Goal: Information Seeking & Learning: Understand process/instructions

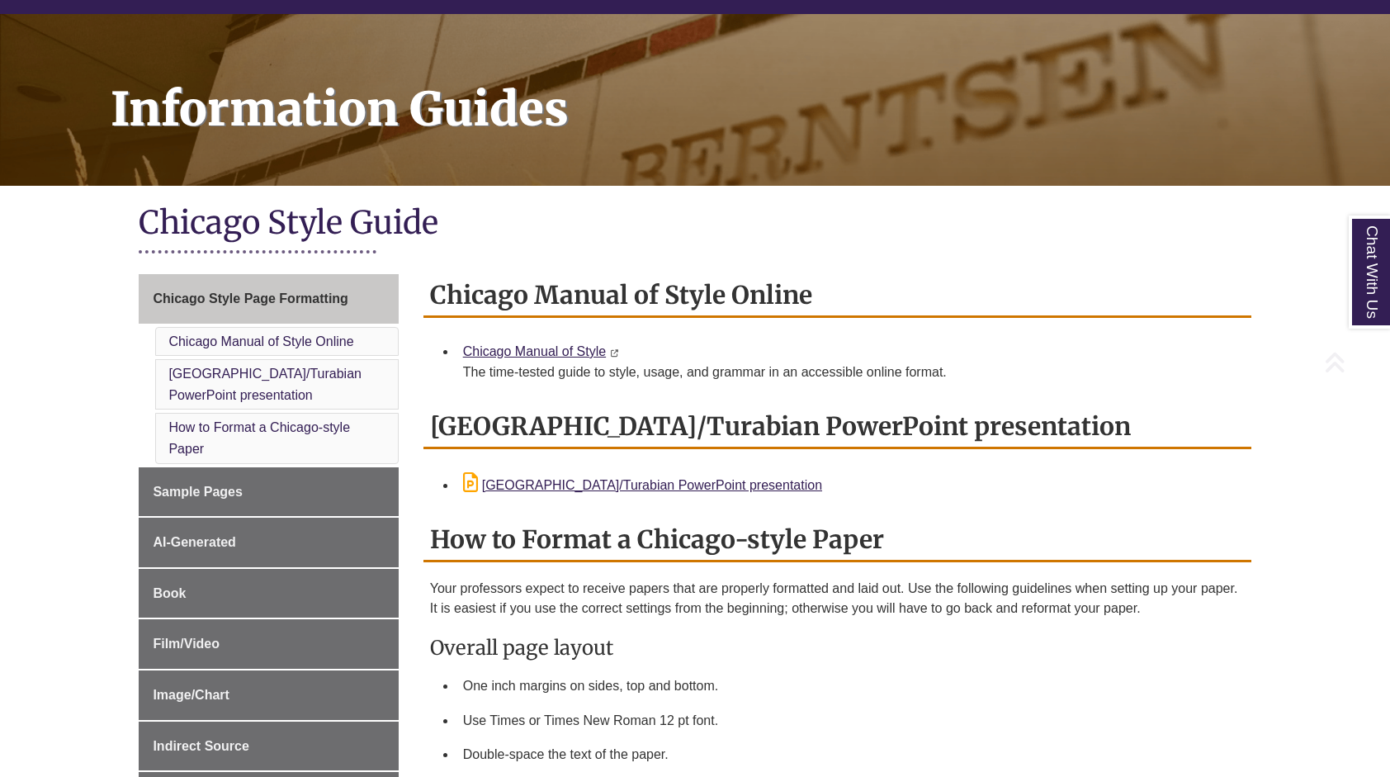
scroll to position [210, 0]
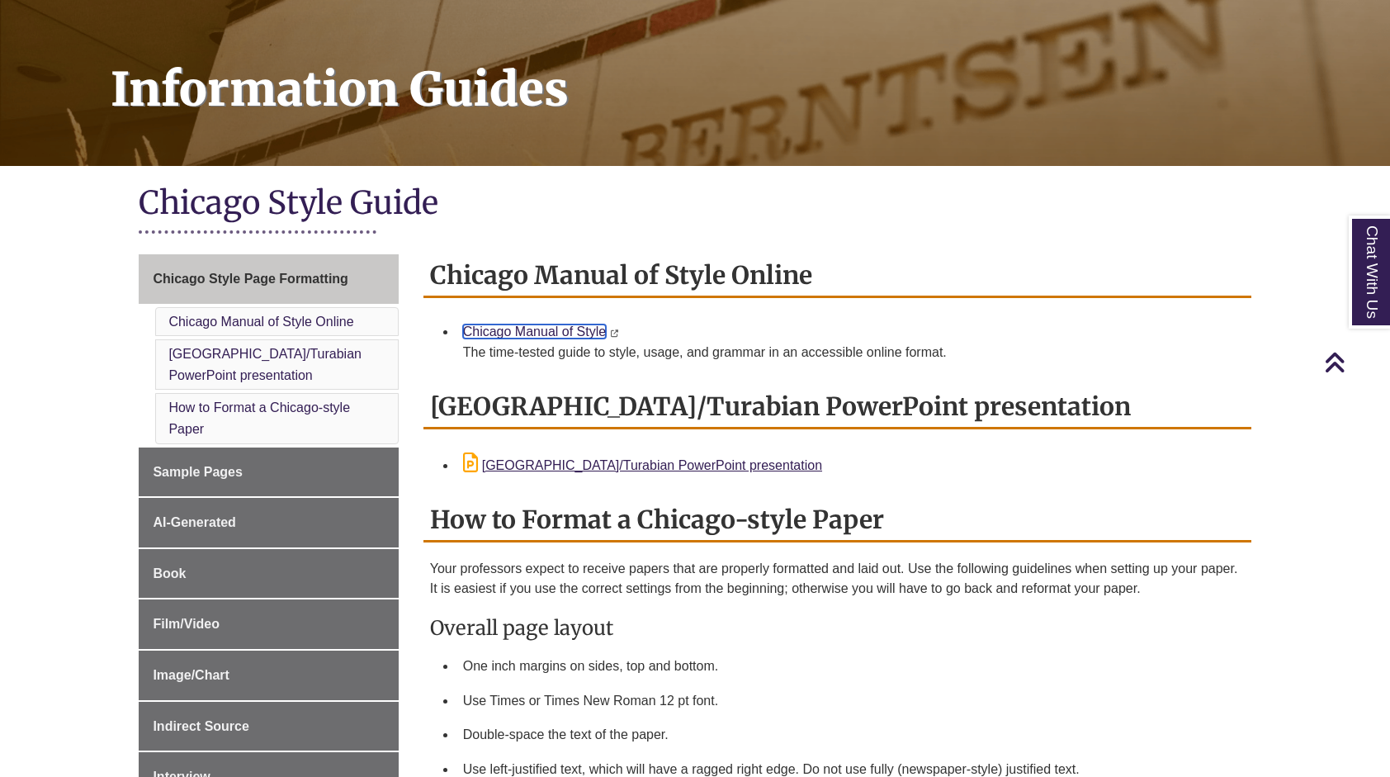
click at [570, 338] on link "Chicago Manual of Style" at bounding box center [534, 331] width 143 height 14
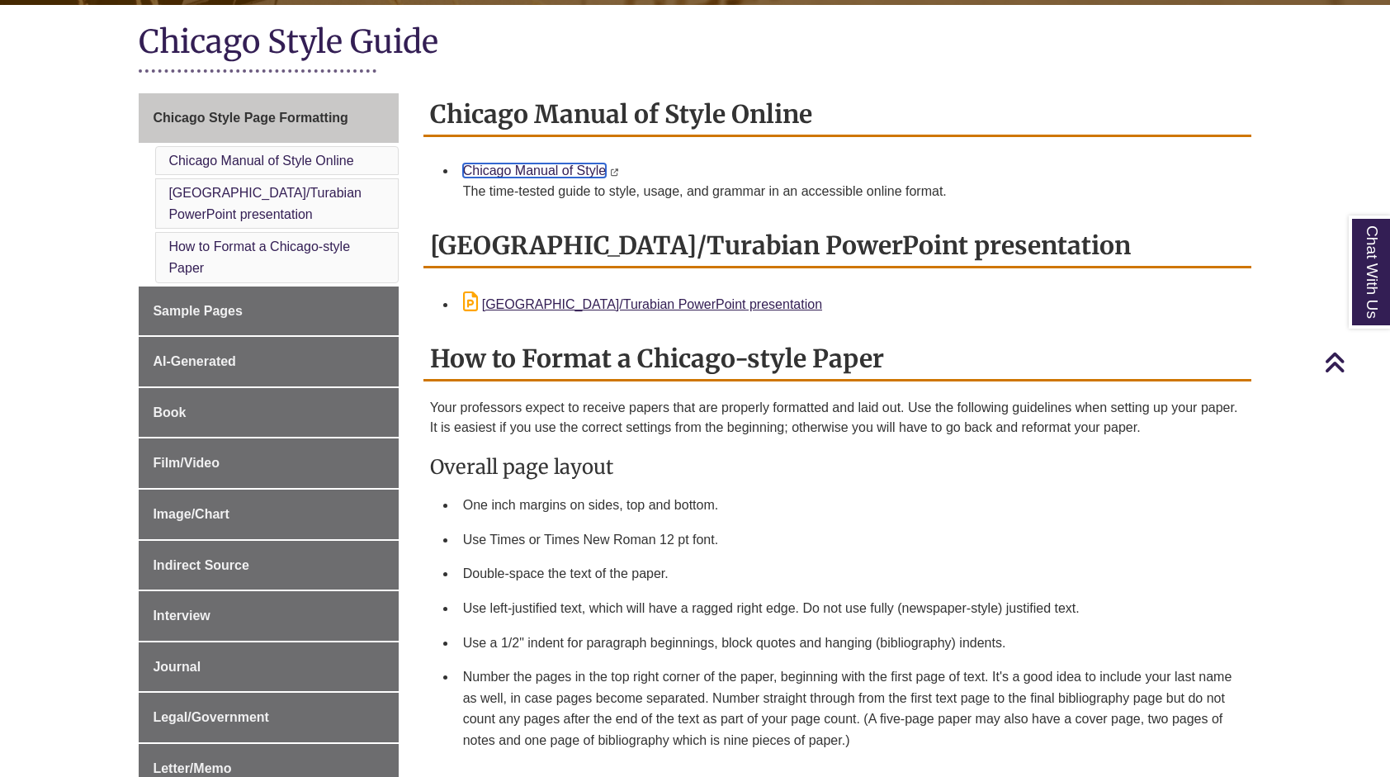
scroll to position [375, 0]
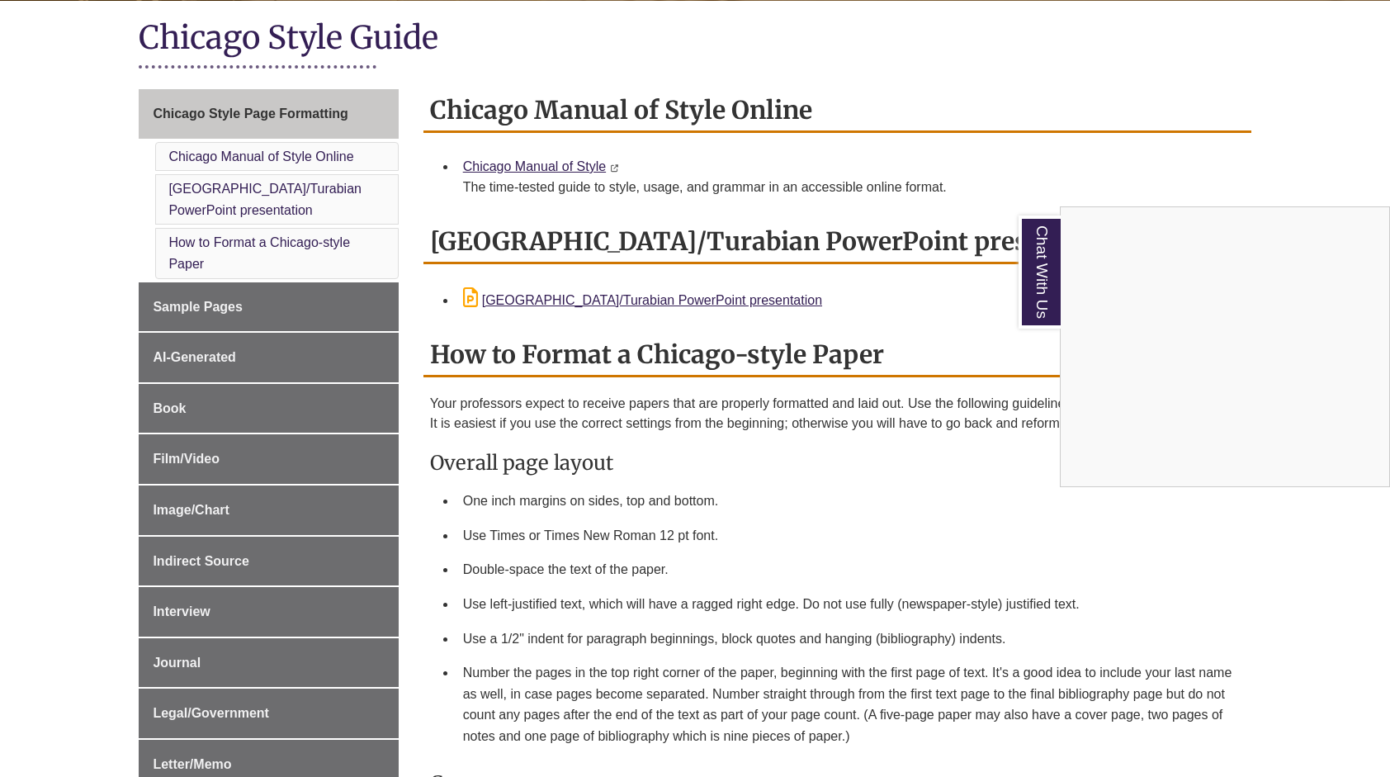
click at [228, 309] on div "Chat With Us" at bounding box center [695, 388] width 1390 height 777
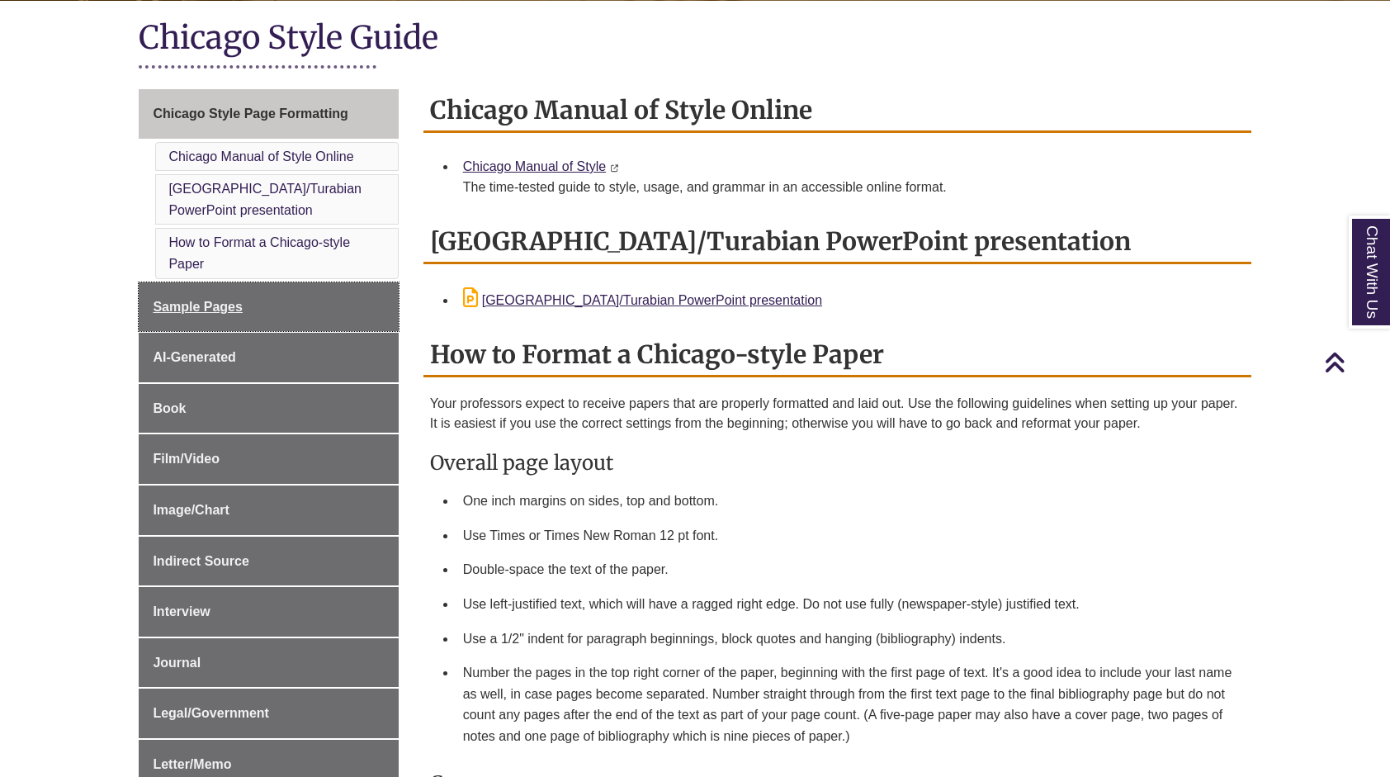
click at [228, 309] on span "Sample Pages" at bounding box center [198, 307] width 90 height 14
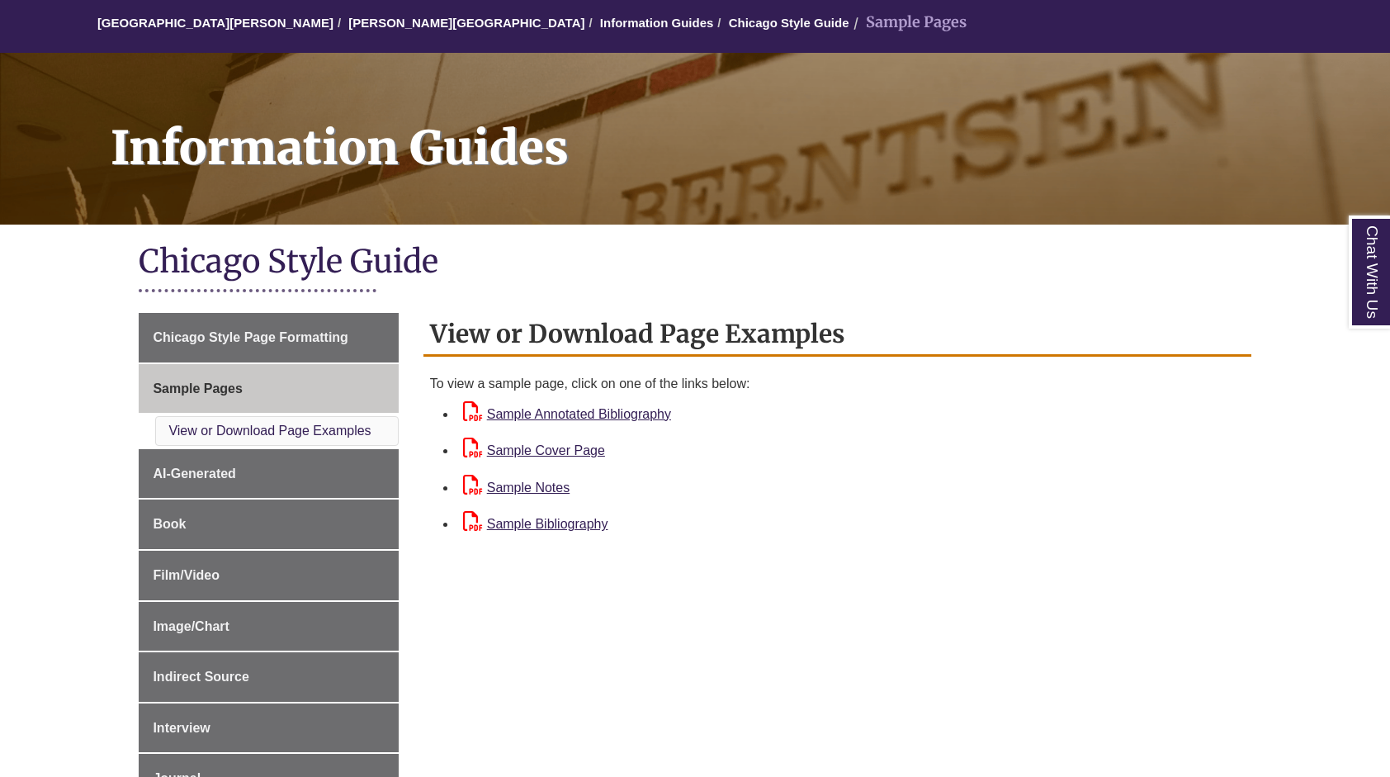
scroll to position [152, 0]
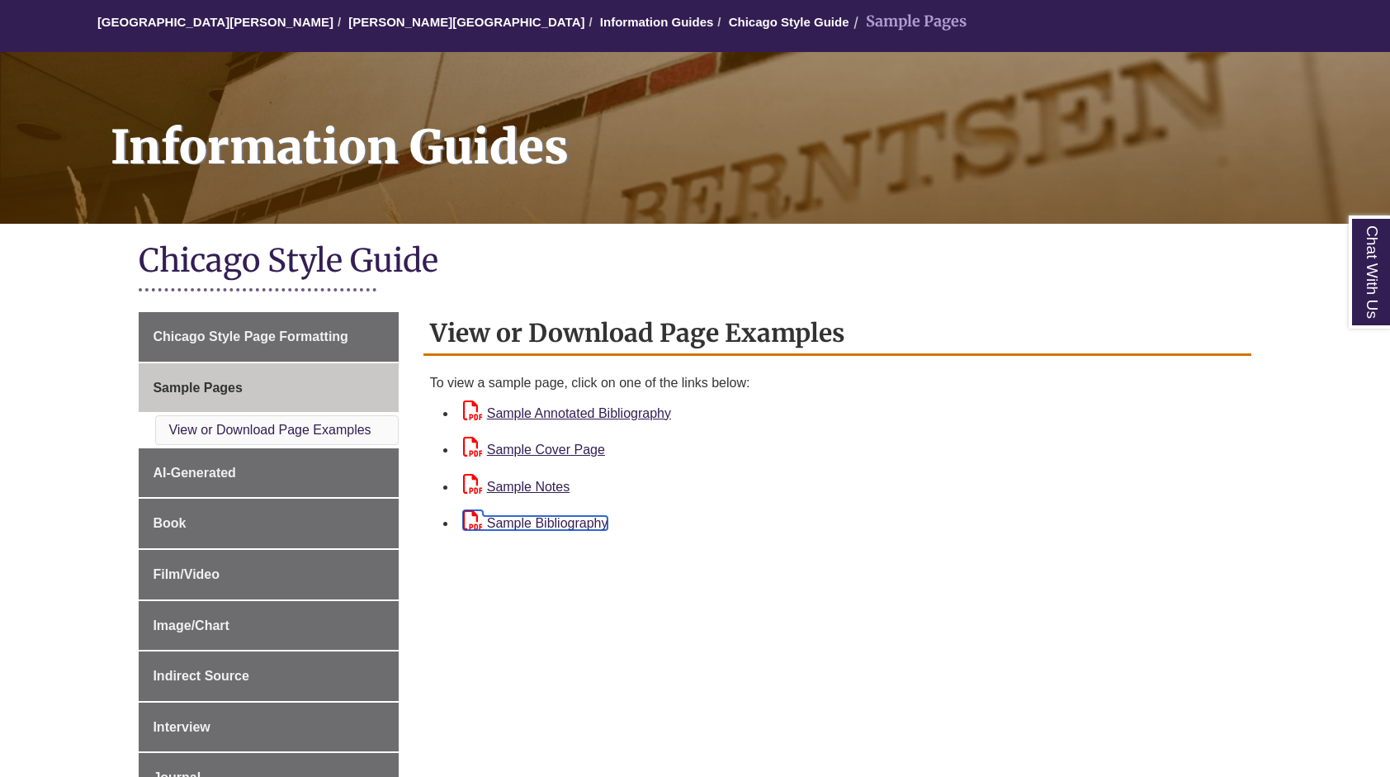
click at [571, 522] on link "Sample Bibliography" at bounding box center [535, 523] width 145 height 14
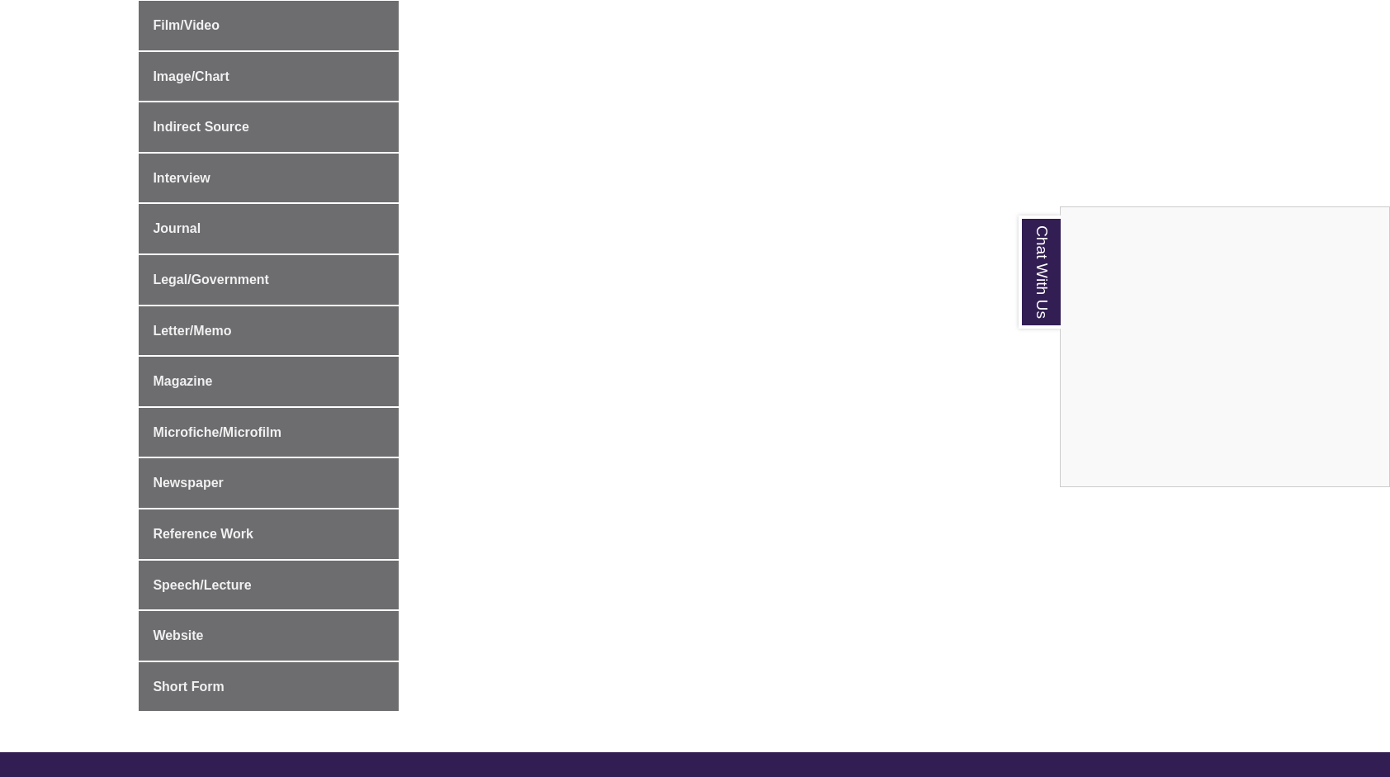
scroll to position [0, 0]
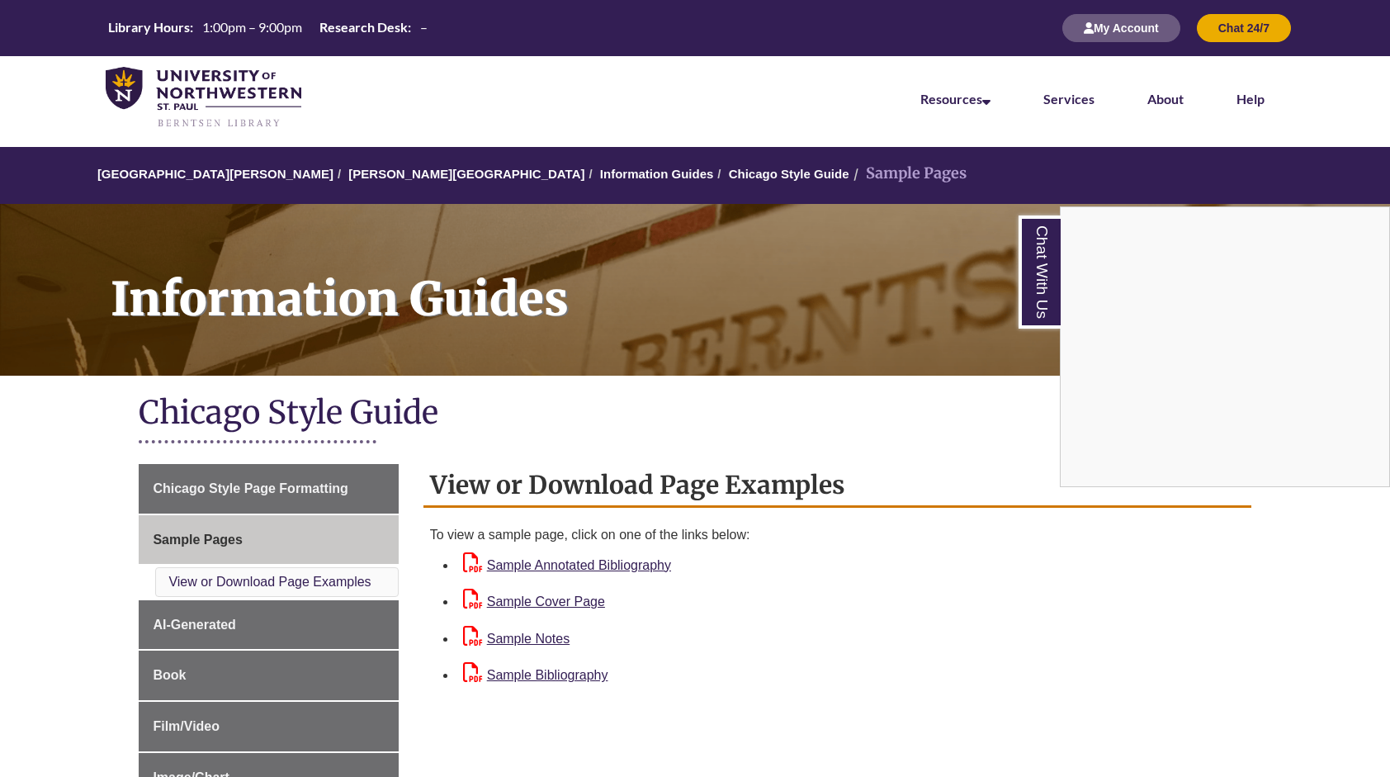
click at [250, 477] on div "Chat With Us" at bounding box center [695, 388] width 1390 height 777
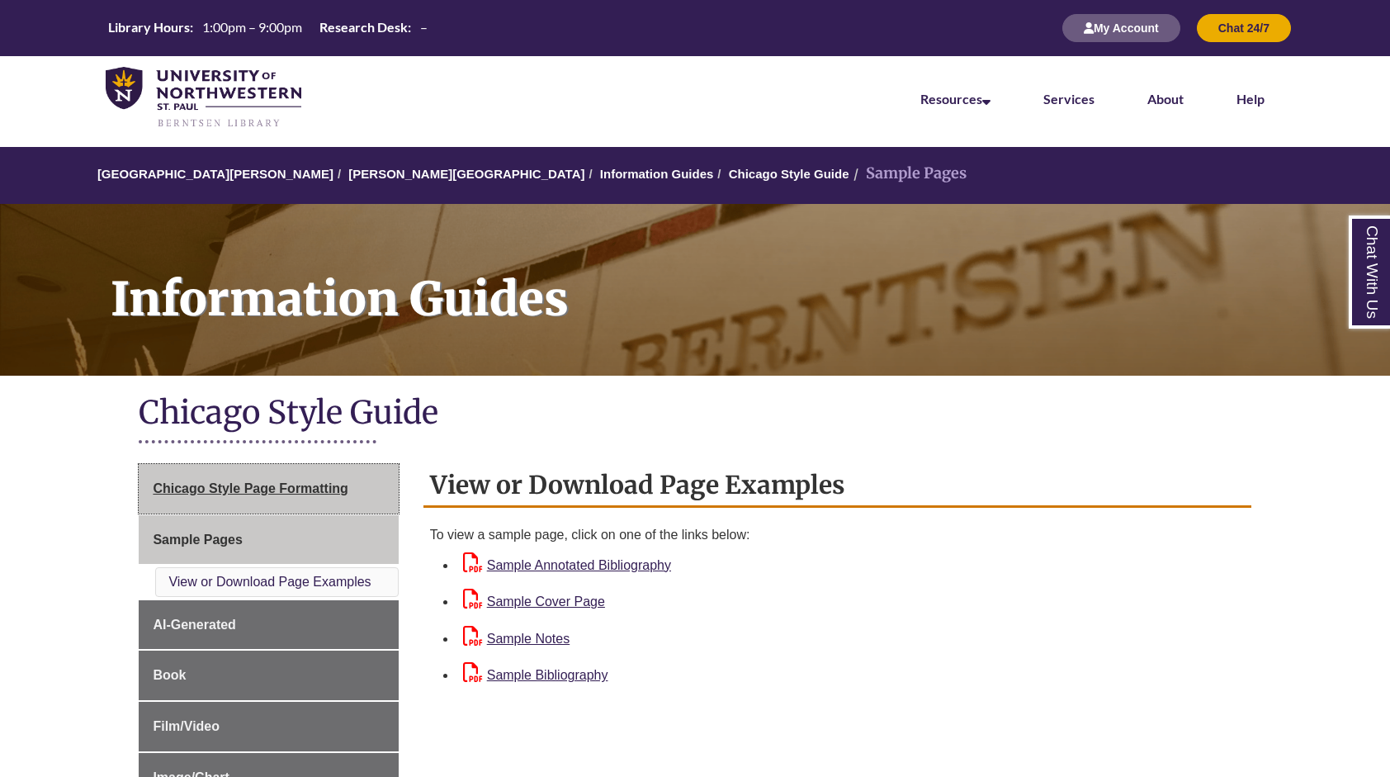
click at [253, 484] on span "Chicago Style Page Formatting" at bounding box center [250, 488] width 195 height 14
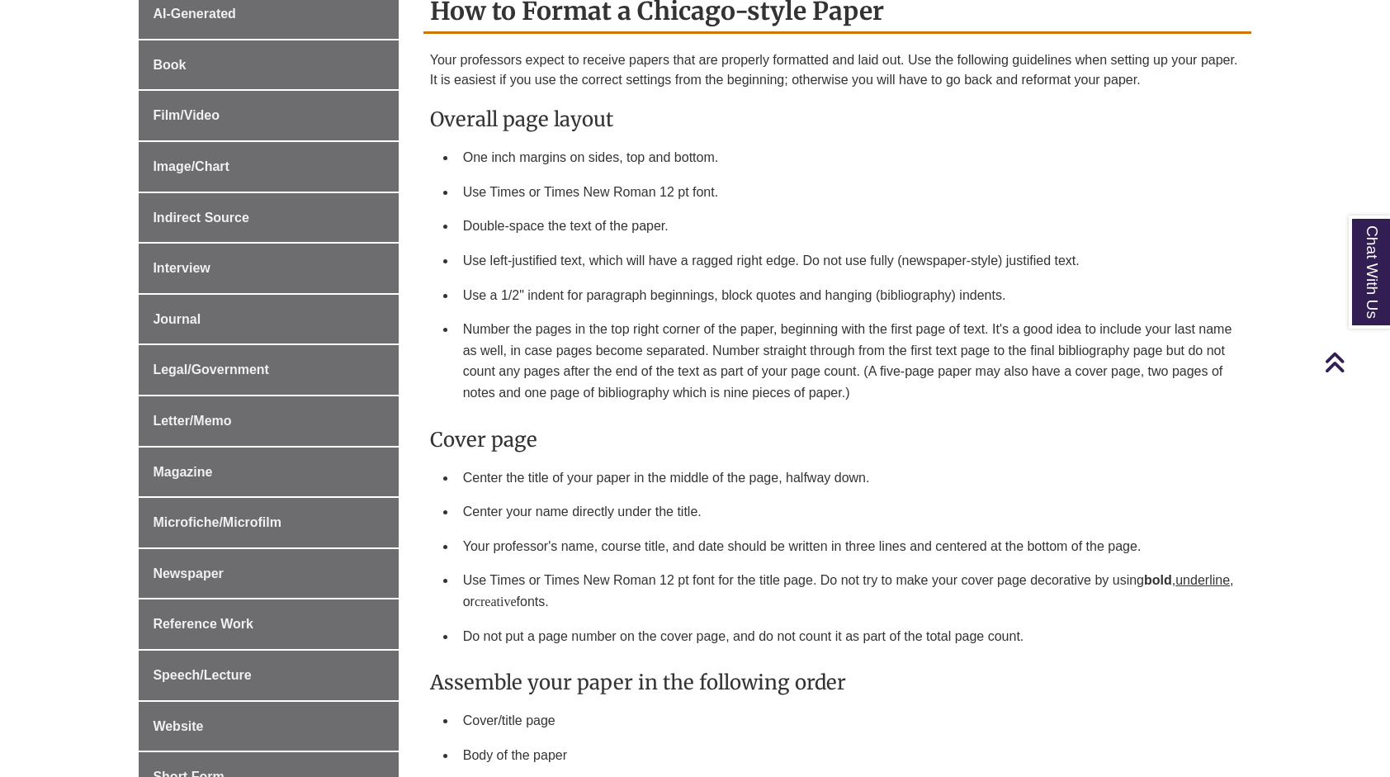
scroll to position [719, 0]
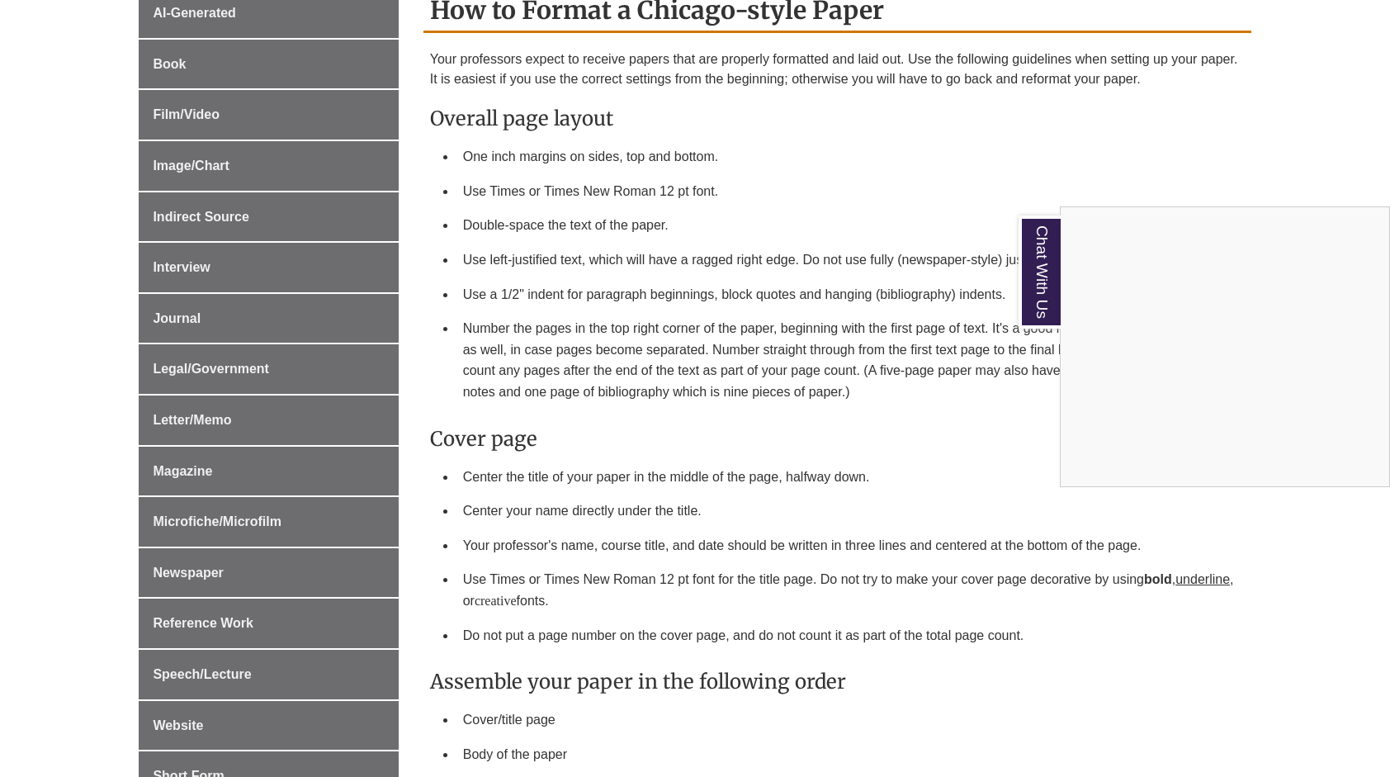
click at [838, 358] on div "Chat With Us" at bounding box center [695, 388] width 1390 height 777
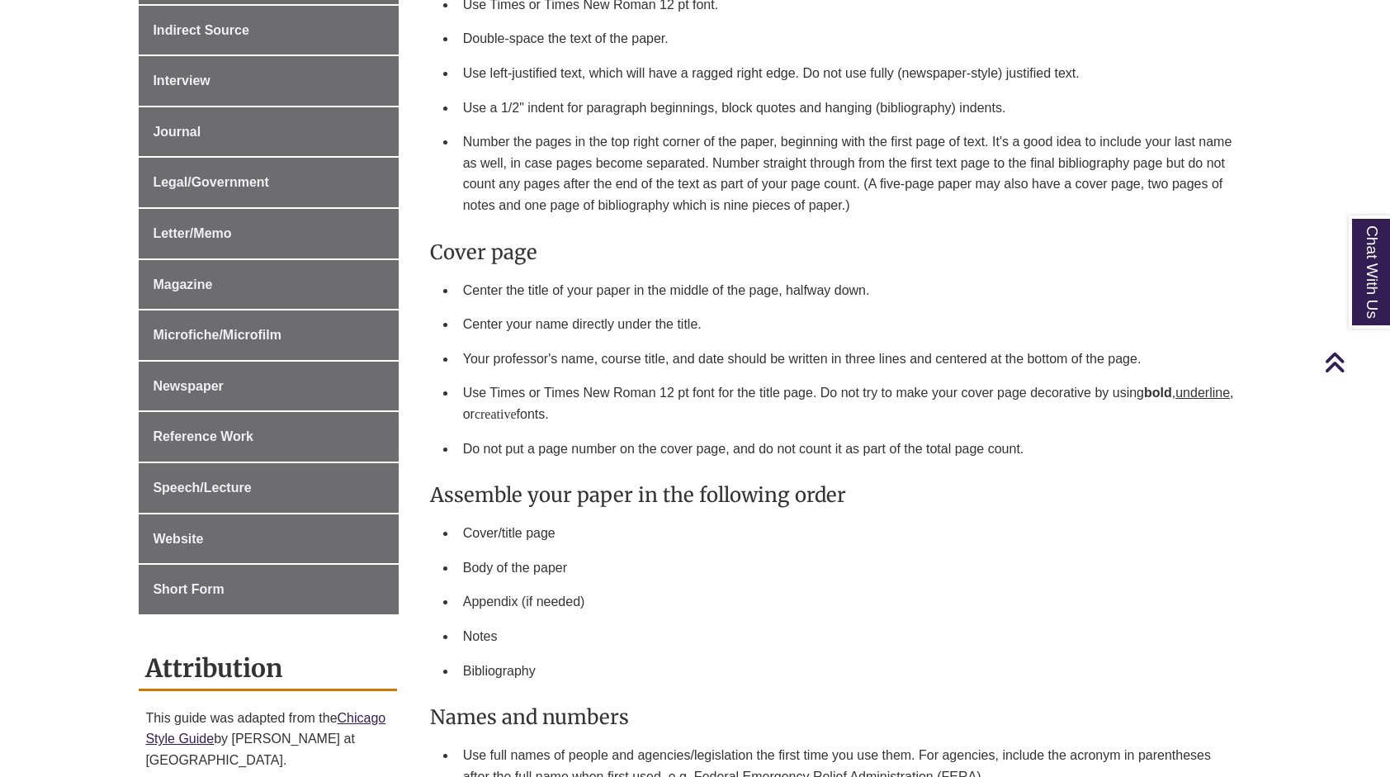
scroll to position [906, 0]
drag, startPoint x: 931, startPoint y: 383, endPoint x: 794, endPoint y: 674, distance: 321.9
click at [794, 674] on li "Bibliography" at bounding box center [850, 670] width 788 height 35
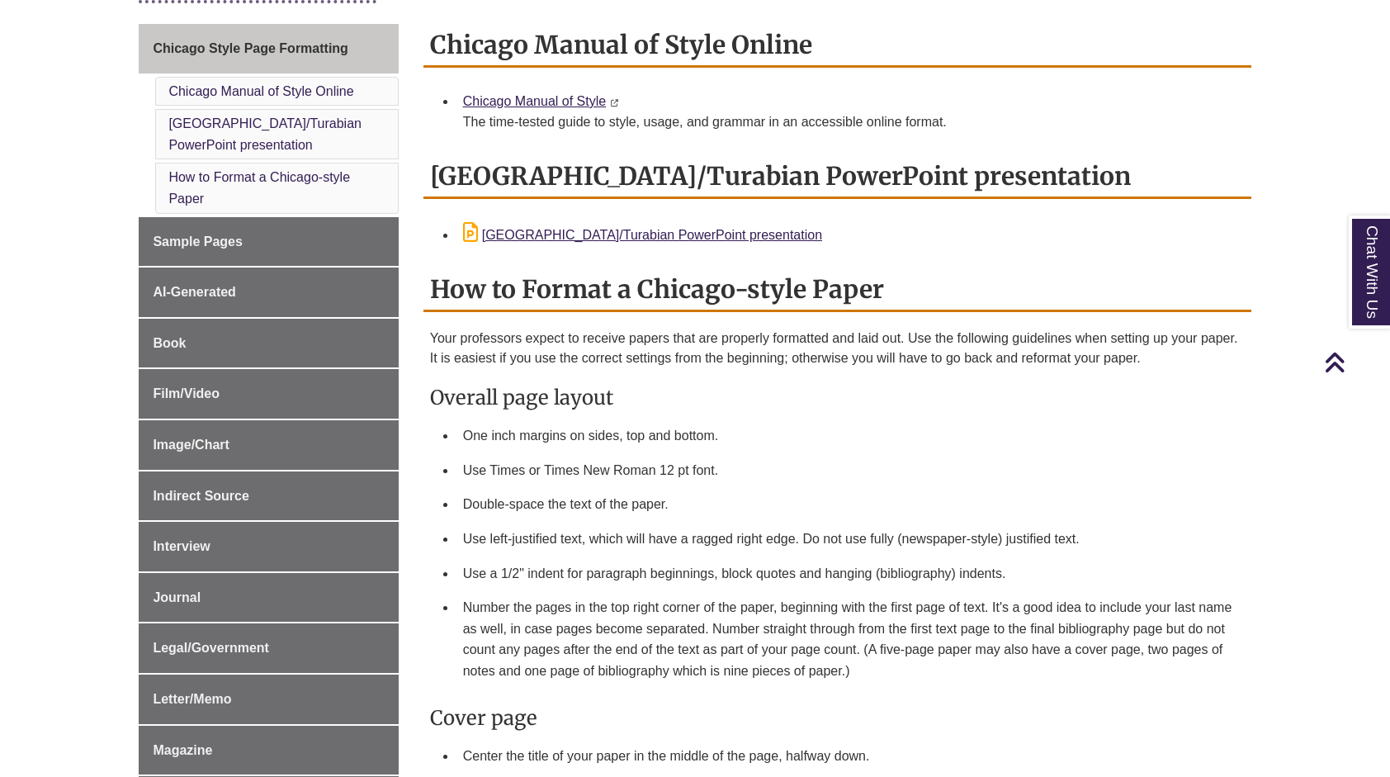
scroll to position [434, 0]
